Goal: Navigation & Orientation: Find specific page/section

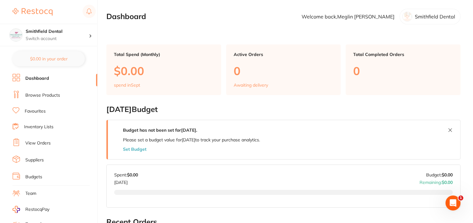
click at [54, 95] on link "Browse Products" at bounding box center [42, 95] width 35 height 6
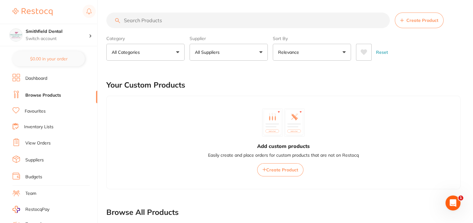
click at [47, 79] on link "Dashboard" at bounding box center [36, 78] width 22 height 6
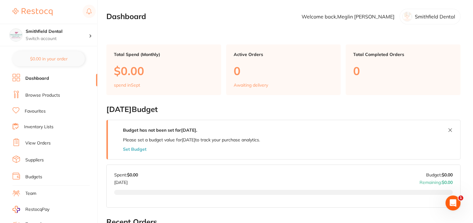
click at [438, 19] on p "Smithfield Dental" at bounding box center [435, 17] width 40 height 6
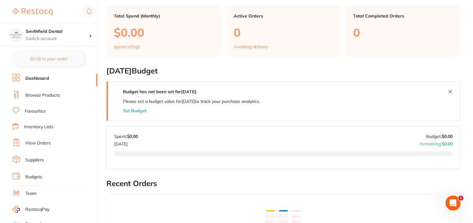
scroll to position [31, 0]
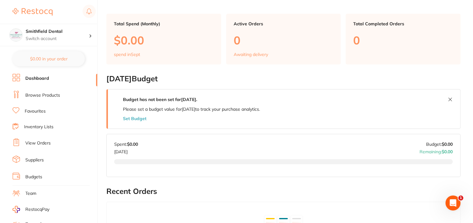
click at [35, 94] on link "Browse Products" at bounding box center [42, 95] width 35 height 6
